Goal: Check status

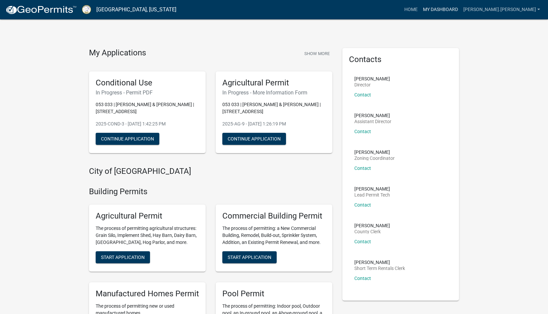
click at [444, 13] on link "My Dashboard" at bounding box center [440, 9] width 40 height 13
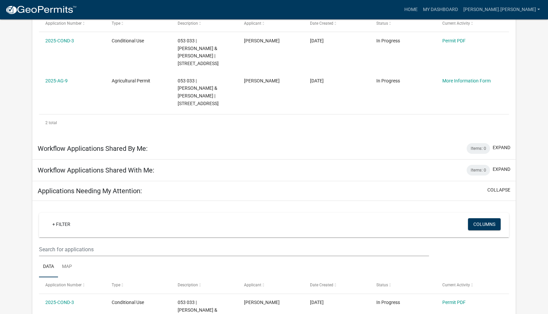
scroll to position [116, 0]
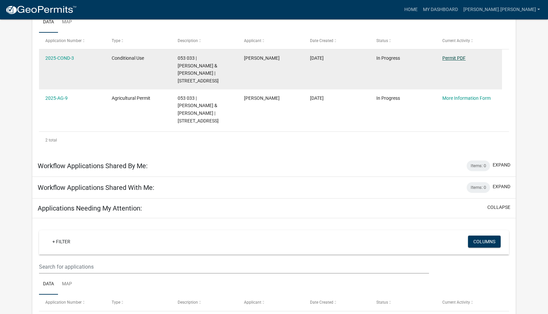
click at [453, 61] on link "Permit PDF" at bounding box center [453, 57] width 23 height 5
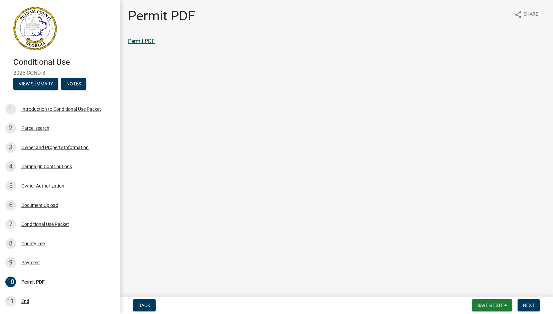
click at [155, 44] on link "Permit PDF" at bounding box center [141, 41] width 27 height 6
click at [351, 45] on div "Permit PDF" at bounding box center [336, 41] width 417 height 8
click at [52, 90] on button "View Summary" at bounding box center [35, 84] width 45 height 12
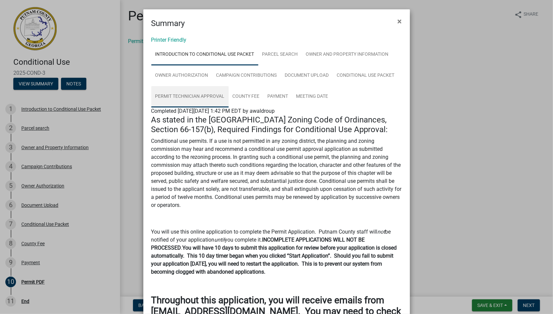
click at [229, 107] on link "Permit Technician Approval" at bounding box center [189, 96] width 77 height 21
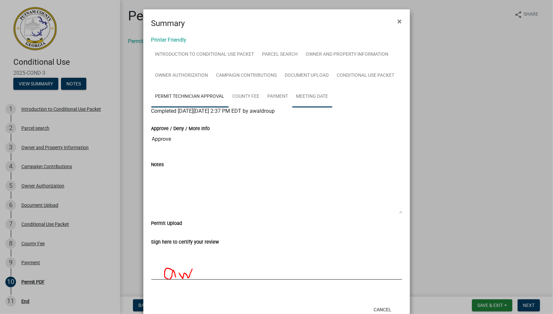
click at [292, 107] on link "Meeting Date" at bounding box center [312, 96] width 40 height 21
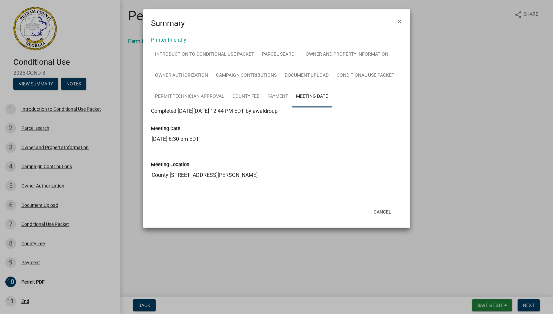
scroll to position [100, 0]
drag, startPoint x: 116, startPoint y: 111, endPoint x: 115, endPoint y: 122, distance: 11.0
click at [115, 122] on ngb-modal-window "Summary × Printer Friendly Introduction to Conditional Use Packet Parcel search…" at bounding box center [276, 157] width 553 height 314
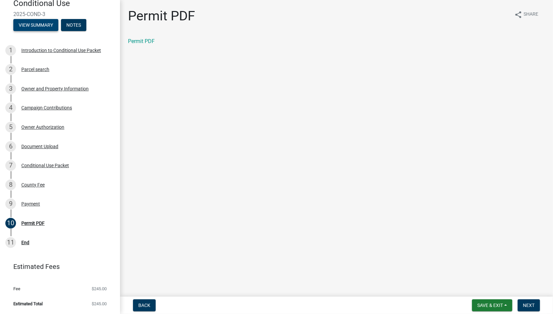
scroll to position [211, 0]
click at [29, 243] on div "End" at bounding box center [25, 242] width 8 height 5
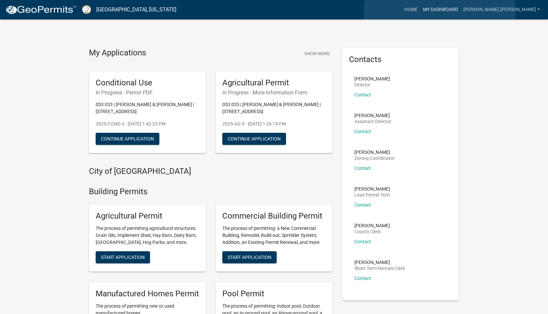
click at [440, 13] on link "My Dashboard" at bounding box center [440, 9] width 40 height 13
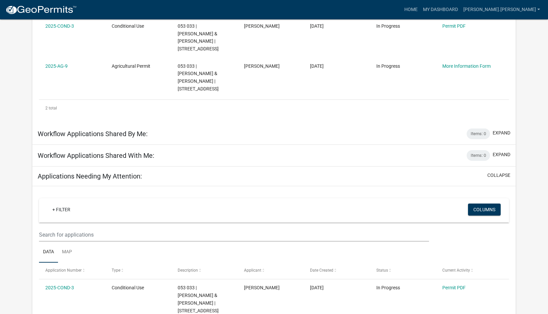
scroll to position [149, 0]
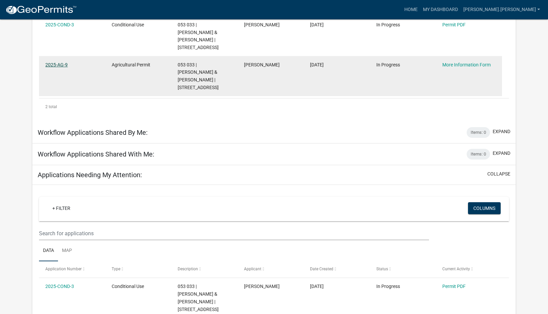
click at [63, 67] on link "2025-AG-9" at bounding box center [56, 64] width 22 height 5
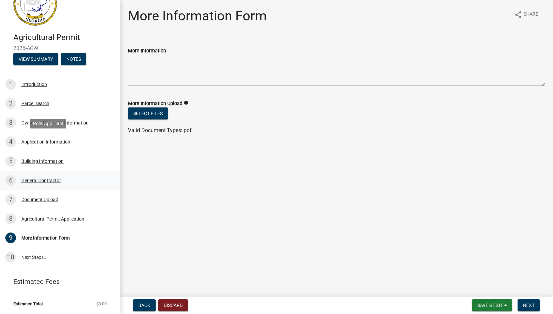
scroll to position [200, 0]
click at [58, 235] on div "More Information Form" at bounding box center [45, 237] width 48 height 5
click at [58, 65] on button "View Summary" at bounding box center [35, 59] width 45 height 12
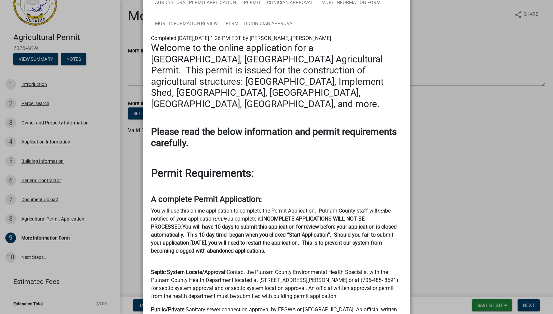
scroll to position [100, 0]
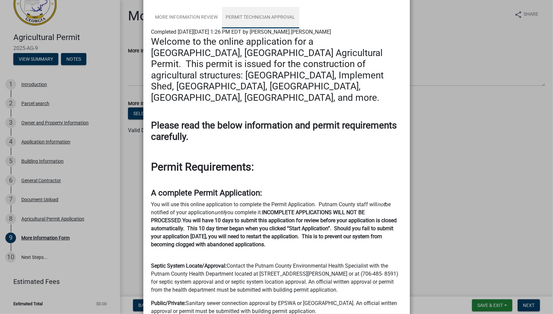
click at [277, 28] on link "Permit Technician Approval" at bounding box center [260, 17] width 77 height 21
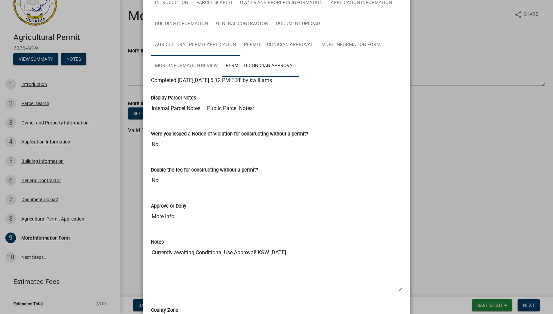
scroll to position [0, 0]
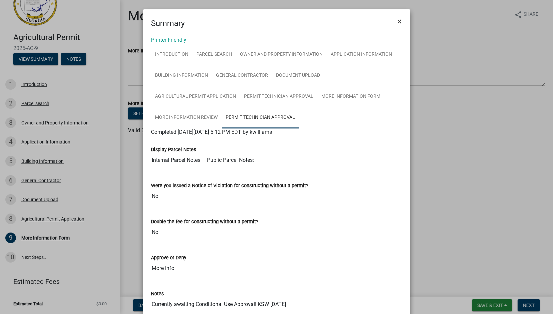
click at [398, 26] on span "×" at bounding box center [400, 21] width 4 height 9
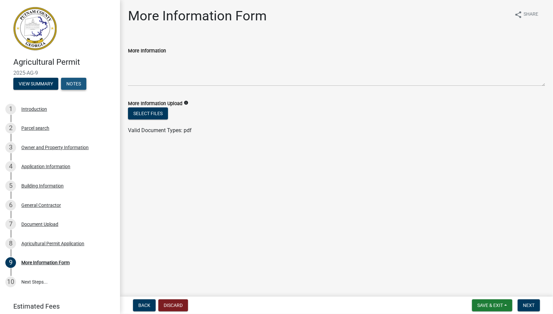
click at [61, 90] on button "Notes" at bounding box center [73, 84] width 25 height 12
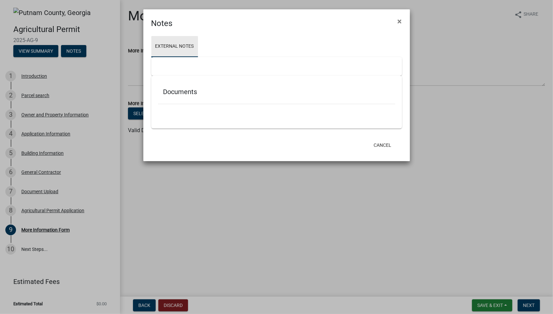
click at [171, 57] on link "External Notes" at bounding box center [174, 46] width 47 height 21
click at [60, 89] on ngb-modal-window "Notes × External Notes Documents Cancel" at bounding box center [276, 157] width 553 height 314
